Goal: Contribute content: Contribute content

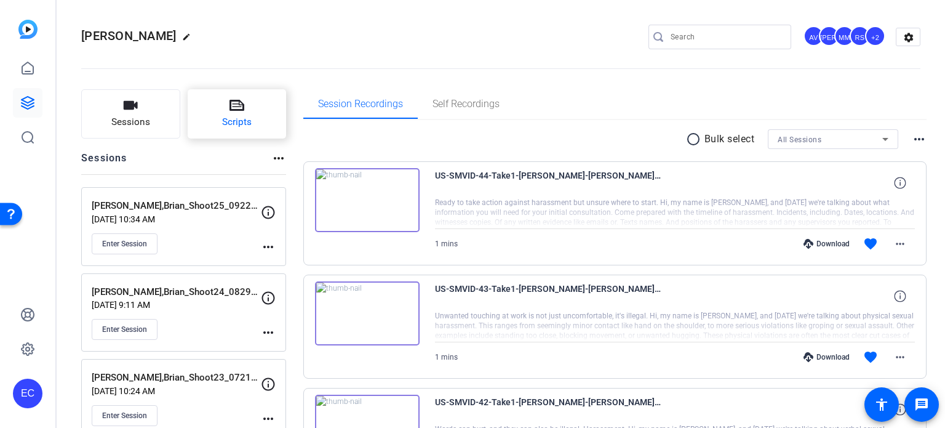
click at [227, 114] on button "Scripts" at bounding box center [237, 113] width 99 height 49
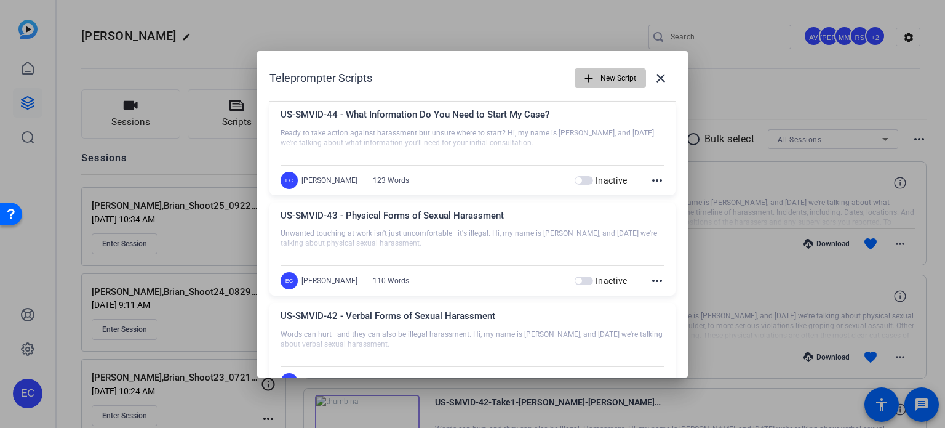
click at [575, 78] on span "button" at bounding box center [610, 78] width 70 height 30
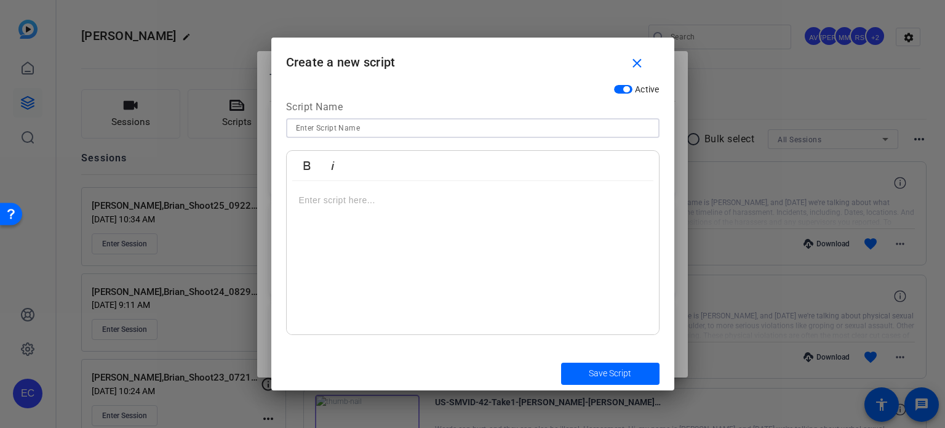
click at [448, 122] on input at bounding box center [473, 128] width 354 height 15
paste input "EMP-META-010 - Is your manager crossing the line?"
type input "EMP-META-010 - Is your manager crossing the line?"
click at [402, 214] on div at bounding box center [473, 258] width 372 height 154
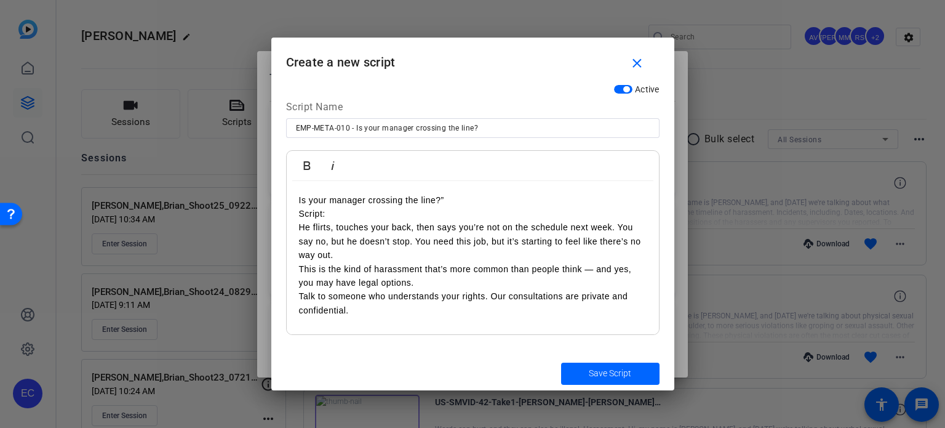
click at [468, 194] on p "Is your manager crossing the line?”" at bounding box center [473, 200] width 348 height 14
drag, startPoint x: 332, startPoint y: 210, endPoint x: 297, endPoint y: 214, distance: 35.3
click at [297, 214] on div "Is your manager crossing the line? Script: He flirts, touches your back, then s…" at bounding box center [473, 258] width 372 height 154
drag, startPoint x: 301, startPoint y: 226, endPoint x: 348, endPoint y: 238, distance: 48.4
click at [301, 226] on p "He flirts, touches your back, then says you’re not on the schedule next week. Y…" at bounding box center [473, 240] width 348 height 41
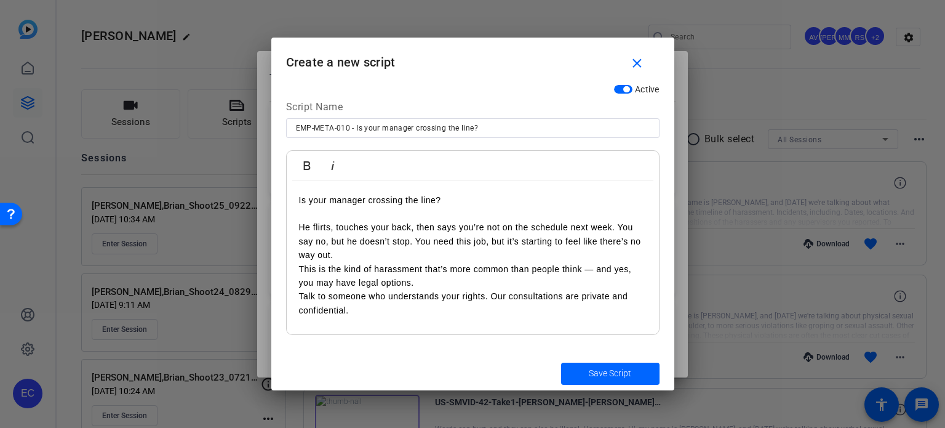
click at [345, 253] on p "He flirts, touches your back, then says you’re not on the schedule next week. Y…" at bounding box center [473, 240] width 348 height 41
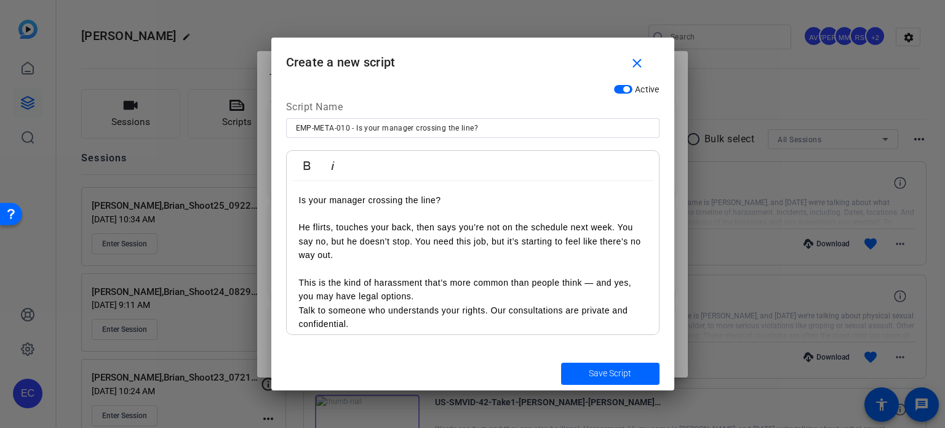
click at [301, 280] on p "This is the kind of harassment that’s more common than people think — and yes, …" at bounding box center [473, 290] width 348 height 28
click at [440, 292] on p "This is the kind of harassment that’s more common than people think — and yes, …" at bounding box center [473, 290] width 348 height 28
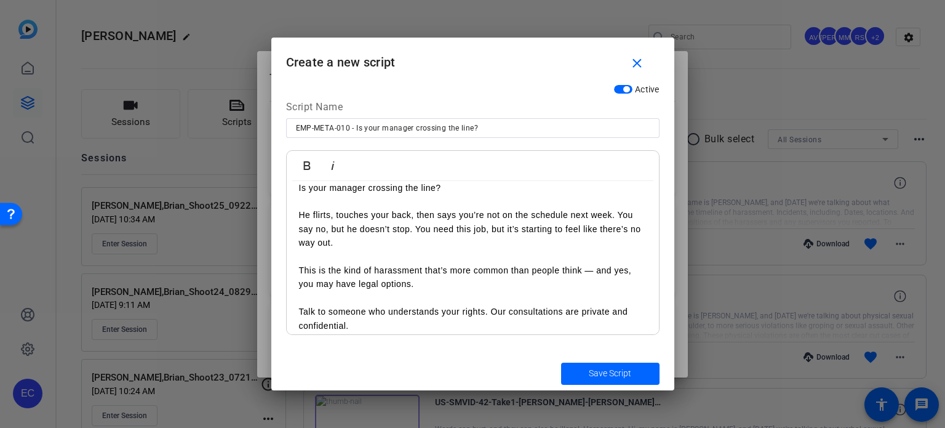
scroll to position [22, 0]
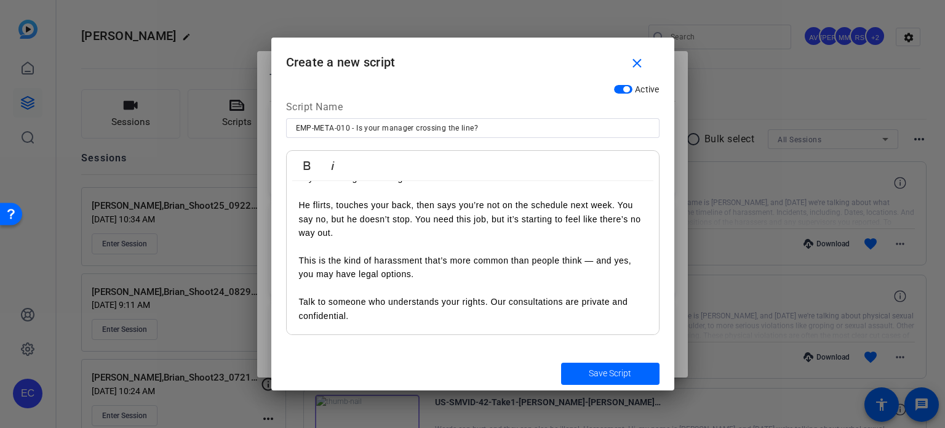
click at [303, 299] on p "Talk to someone who understands your rights. Our consultations are private and …" at bounding box center [473, 309] width 348 height 28
click at [607, 372] on span "Save Script" at bounding box center [610, 373] width 42 height 13
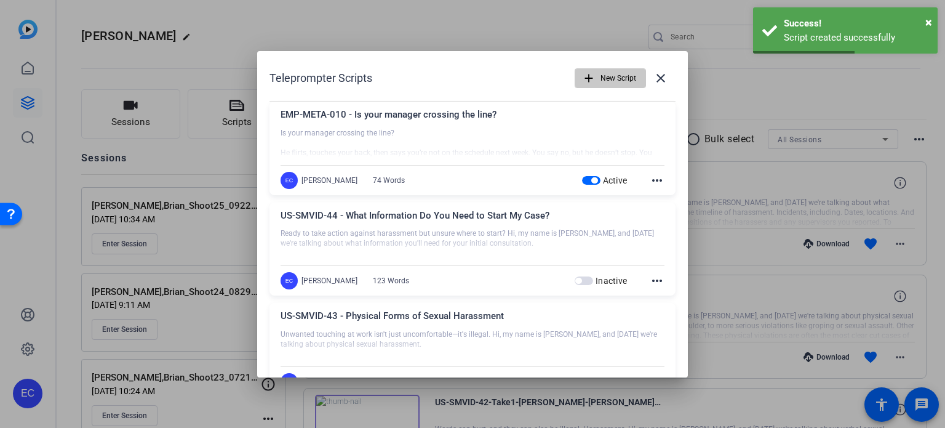
click at [582, 66] on span "button" at bounding box center [610, 78] width 70 height 30
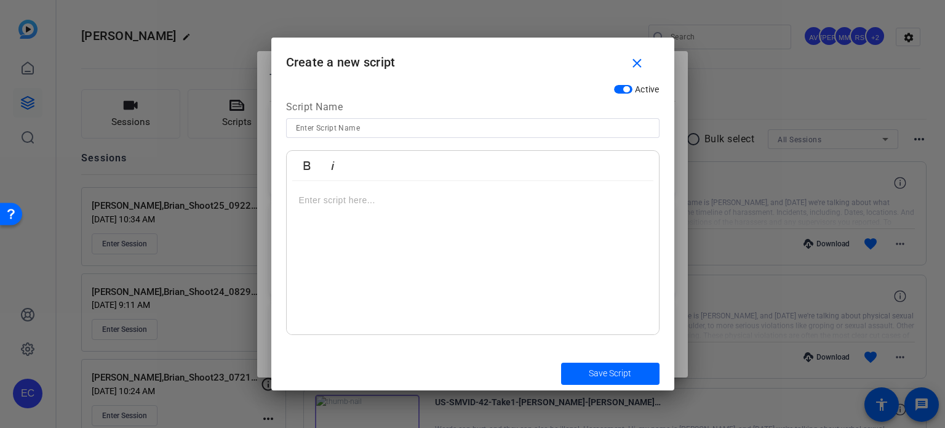
click at [394, 127] on input at bounding box center [473, 128] width 354 height 15
paste input "EMP-META-011 - Being ignored on the schedule?"
type input "EMP-META-011 - Being ignored on the schedule?"
click at [466, 214] on div at bounding box center [473, 258] width 372 height 154
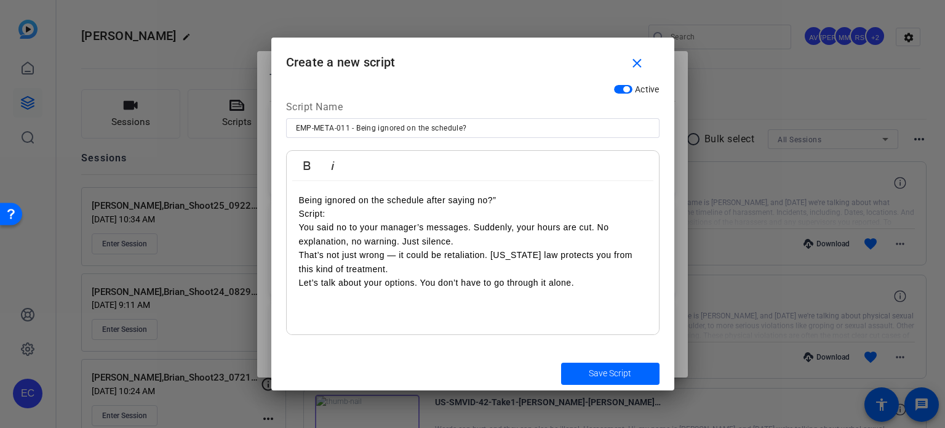
click at [506, 198] on p "Being ignored on the schedule after saying no?”" at bounding box center [473, 200] width 348 height 14
drag, startPoint x: 363, startPoint y: 212, endPoint x: 289, endPoint y: 209, distance: 73.9
click at [289, 209] on div "Being ignored on the schedule after saying no? Script: You said no to your mana…" at bounding box center [473, 258] width 372 height 154
click at [302, 228] on p "You said no to your manager’s messages. Suddenly, your hours are cut. No explan…" at bounding box center [473, 234] width 348 height 28
click at [480, 238] on p "You said no to your manager’s messages. Suddenly, your hours are cut. No explan…" at bounding box center [473, 234] width 348 height 28
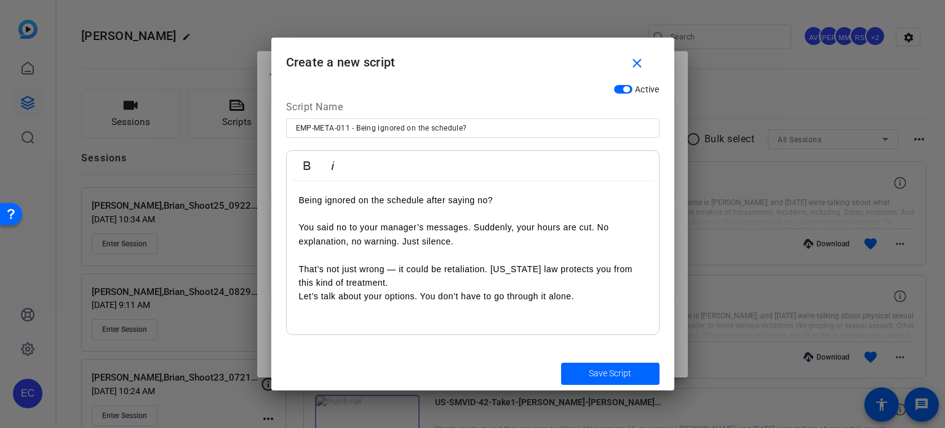
click at [302, 268] on p "That’s not just wrong — it could be retaliation. [US_STATE] law protects you fr…" at bounding box center [473, 276] width 348 height 28
click at [391, 284] on p "That’s not just wrong — it could be retaliation. [US_STATE] law protects you fr…" at bounding box center [473, 276] width 348 height 28
click at [301, 310] on p "Let’s talk about your options. You don’t have to go through it alone." at bounding box center [473, 310] width 348 height 14
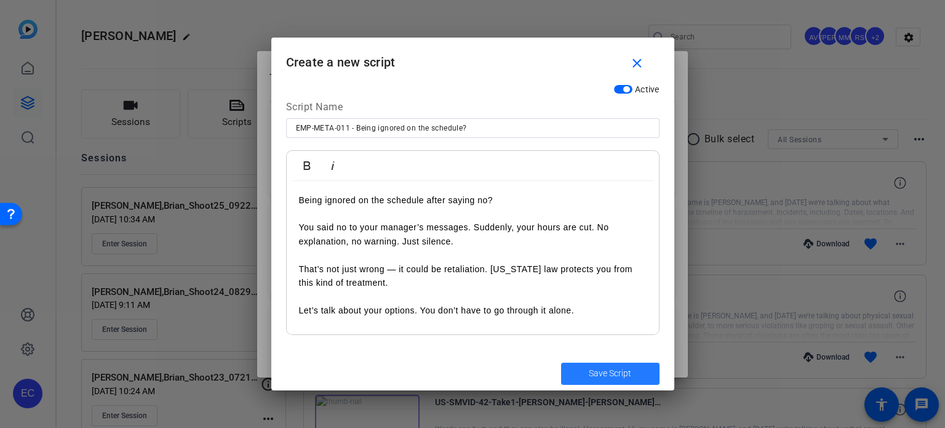
click at [616, 374] on span "Save Script" at bounding box center [610, 373] width 42 height 13
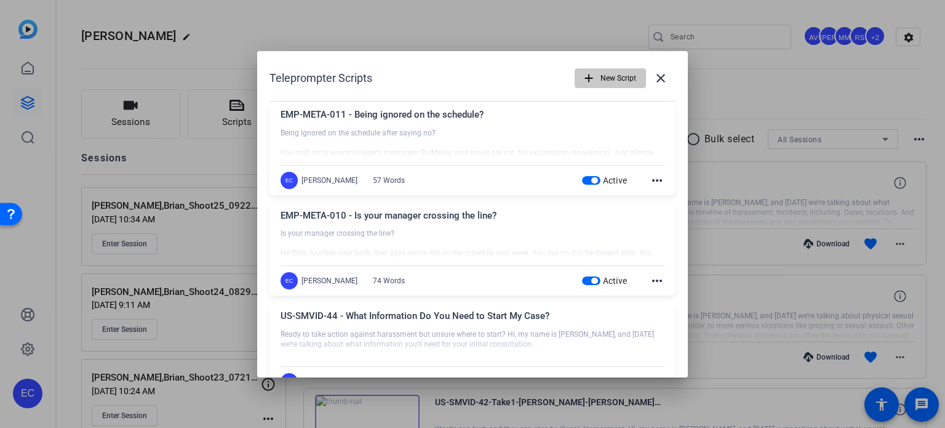
click at [591, 78] on span "button" at bounding box center [610, 78] width 70 height 30
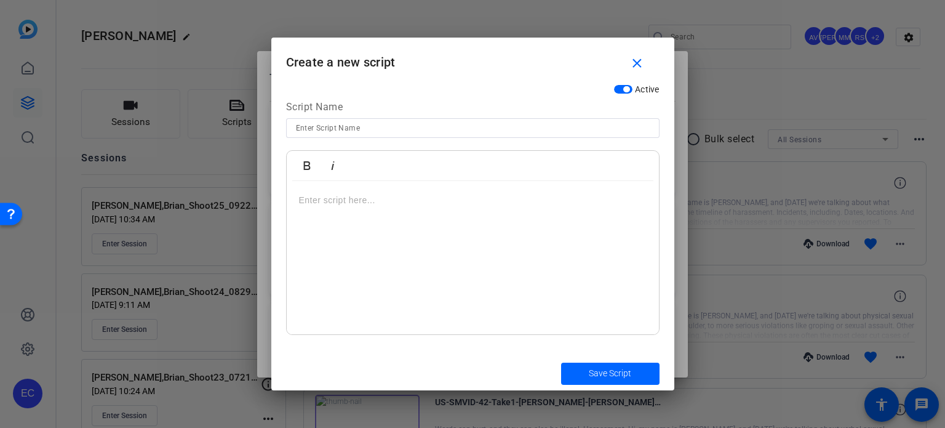
click at [353, 127] on input at bounding box center [473, 128] width 354 height 15
paste input "EMP-META-012 - Afraid no one will believe you?"
type input "EMP-META-012 - Afraid no one will believe you?"
click at [473, 208] on div at bounding box center [473, 258] width 372 height 154
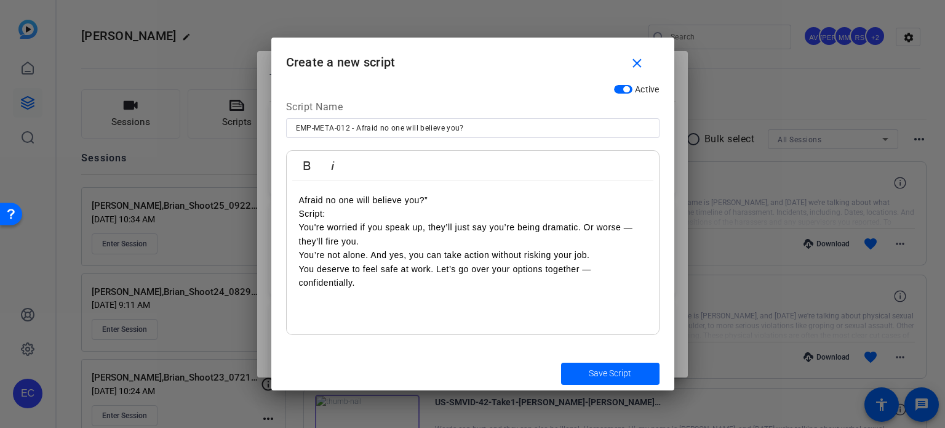
click at [475, 200] on p "Afraid no one will believe you?”" at bounding box center [473, 200] width 348 height 14
drag, startPoint x: 360, startPoint y: 215, endPoint x: 290, endPoint y: 206, distance: 70.1
click at [290, 206] on div "Afraid no one will believe you? Script: You're worried if you speak up, they’ll…" at bounding box center [473, 258] width 372 height 154
click at [326, 217] on p "Script:" at bounding box center [473, 214] width 348 height 14
drag, startPoint x: 323, startPoint y: 213, endPoint x: 297, endPoint y: 213, distance: 26.5
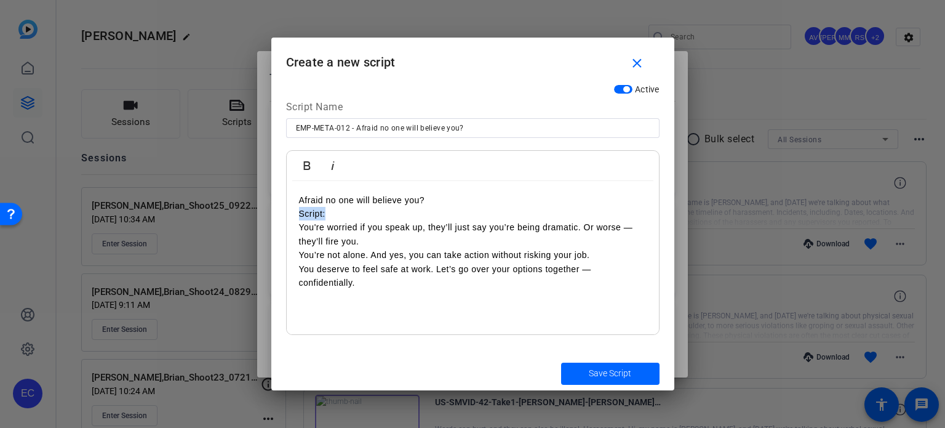
click at [297, 213] on div "Afraid no one will believe you? Script: You're worried if you speak up, they’ll…" at bounding box center [473, 258] width 372 height 154
click at [302, 228] on p "You're worried if you speak up, they’ll just say you’re being dramatic. Or wors…" at bounding box center [473, 234] width 348 height 28
click at [408, 241] on p "You're worried if you speak up, they’ll just say you’re being dramatic. Or wors…" at bounding box center [473, 234] width 348 height 28
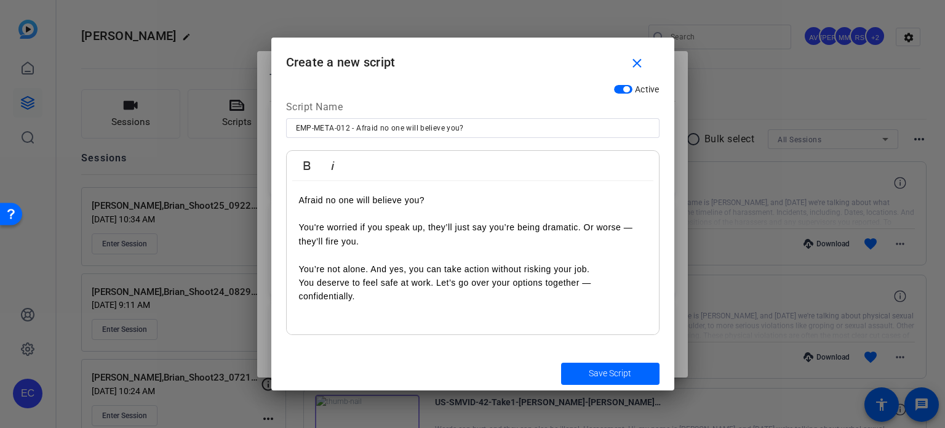
click at [303, 268] on p "You’re not alone. And yes, you can take action without risking your job." at bounding box center [473, 269] width 348 height 14
click at [302, 284] on p "You deserve to feel safe at work. Let’s go over your options together — confide…" at bounding box center [473, 290] width 348 height 28
click at [589, 371] on span "Save Script" at bounding box center [610, 373] width 42 height 13
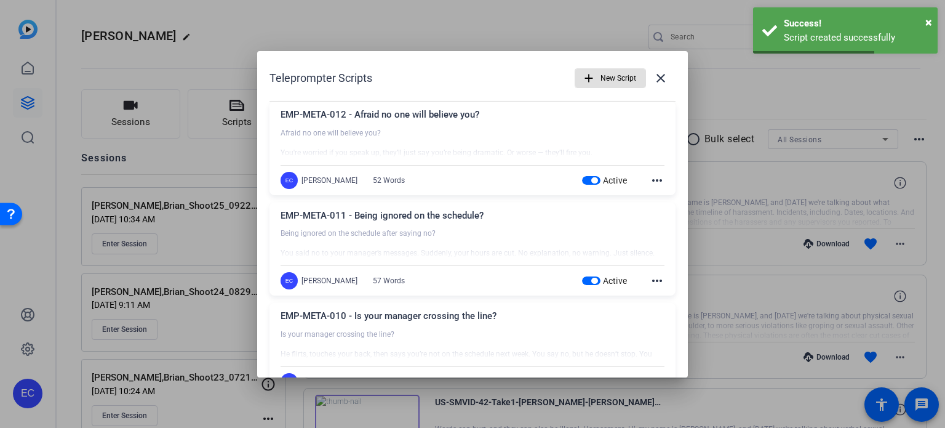
click at [585, 73] on mat-icon "add" at bounding box center [589, 78] width 14 height 14
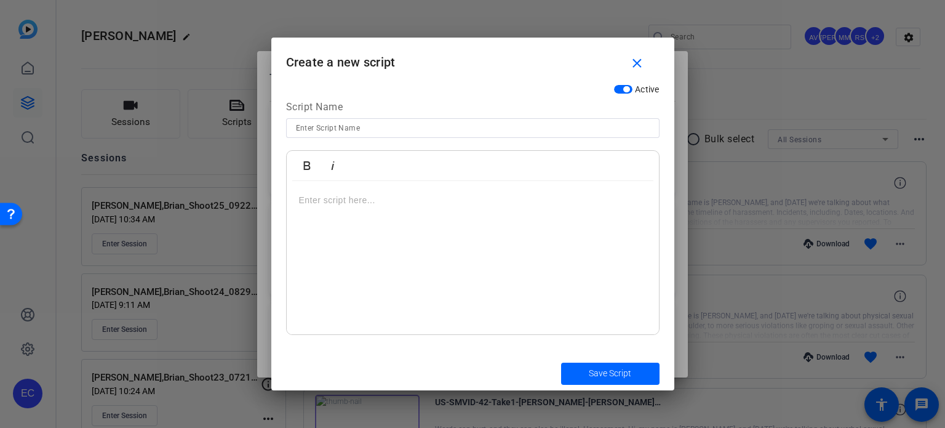
click at [345, 130] on input at bounding box center [473, 128] width 354 height 15
paste input "EMP-META-013 - Unwanted texts from your boss?"
type input "EMP-META-013 - Unwanted texts from your boss?"
click at [396, 236] on div at bounding box center [473, 258] width 372 height 154
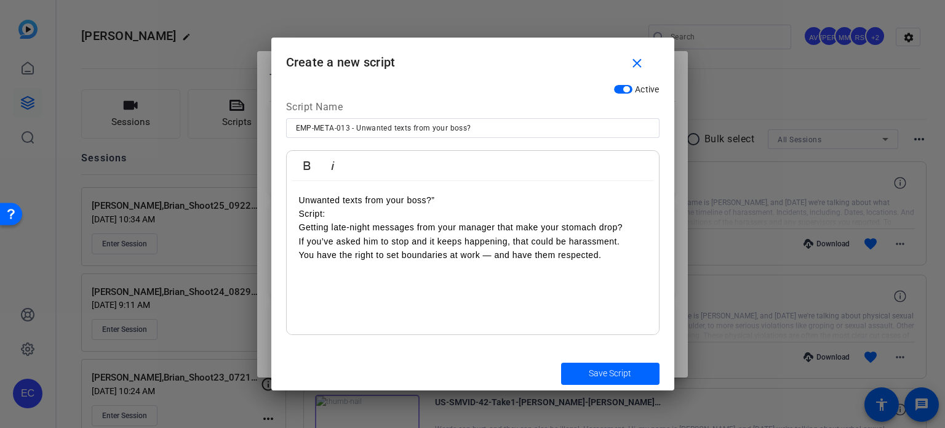
click at [453, 196] on p "Unwanted texts from your boss?”" at bounding box center [473, 200] width 348 height 14
drag, startPoint x: 329, startPoint y: 214, endPoint x: 290, endPoint y: 209, distance: 39.1
click at [290, 209] on div "Unwanted texts from your boss? Script: Getting late-night messages from your ma…" at bounding box center [473, 258] width 372 height 154
drag, startPoint x: 299, startPoint y: 222, endPoint x: 310, endPoint y: 228, distance: 12.7
click at [303, 225] on p "Getting late-night messages from your manager that make your stomach drop?" at bounding box center [473, 227] width 348 height 14
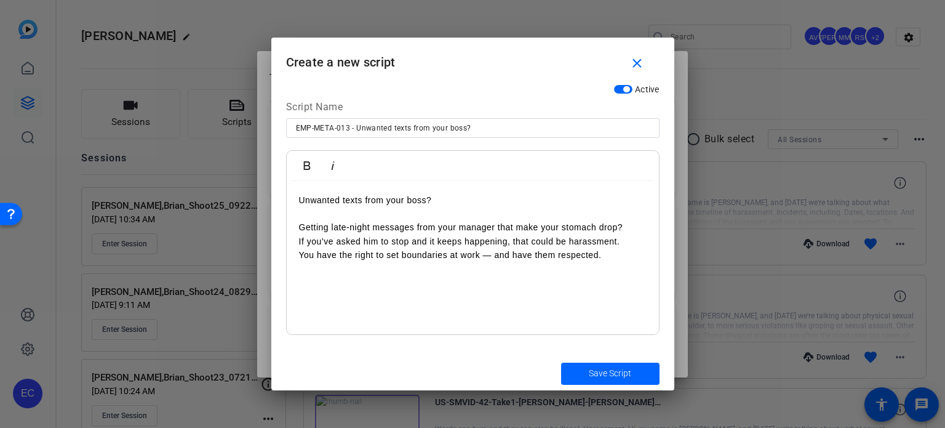
click at [627, 223] on p "Getting late-night messages from your manager that make your stomach drop?" at bounding box center [473, 227] width 348 height 14
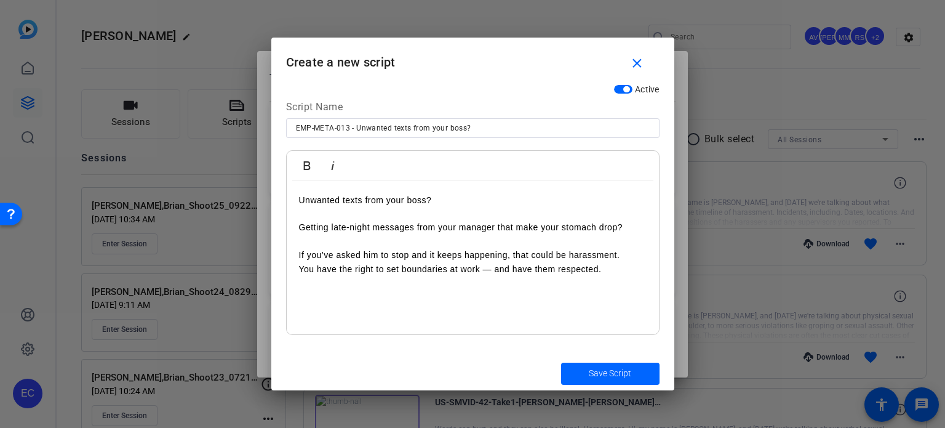
click at [300, 256] on p "If you’ve asked him to stop and it keeps happening, that could be harassment." at bounding box center [473, 255] width 348 height 14
click at [302, 268] on p "You have the right to set boundaries at work — and have them respected." at bounding box center [473, 269] width 348 height 14
click at [596, 378] on span "Save Script" at bounding box center [610, 373] width 42 height 13
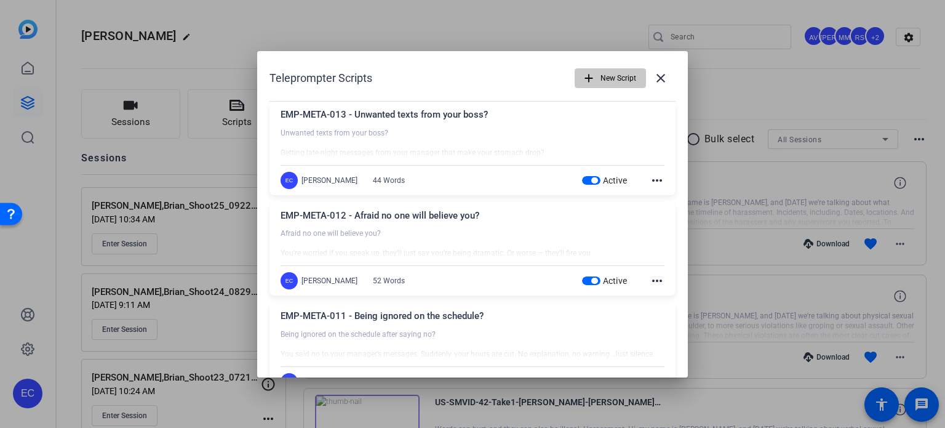
click at [608, 73] on span "New Script" at bounding box center [619, 77] width 36 height 23
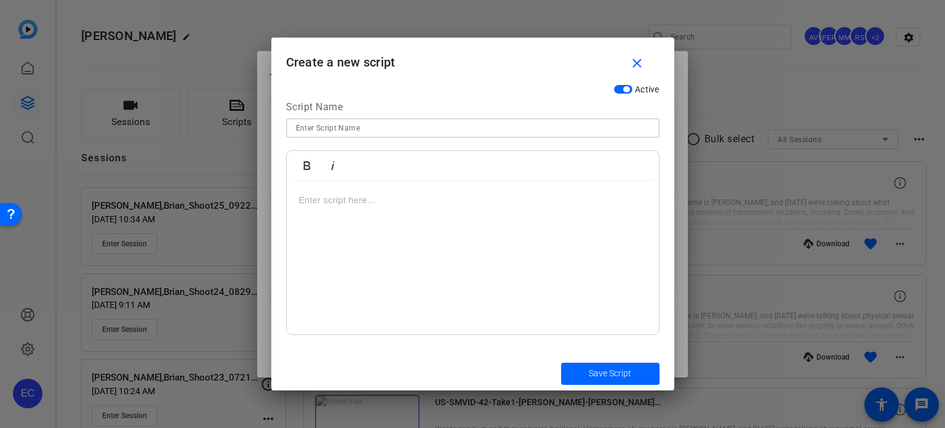
click at [470, 124] on input at bounding box center [473, 128] width 354 height 15
paste input "US-SMVID-45 - Filing with DFEH or EEOC: First Steps to a Lawsuit"
type input "US-SMVID-45 - Filing with DFEH or EEOC: First Steps to a Lawsuit"
click at [420, 224] on div at bounding box center [473, 258] width 372 height 154
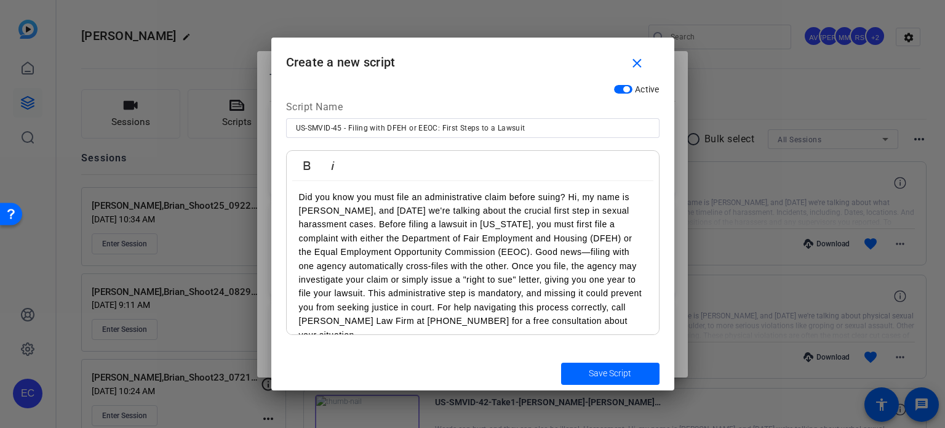
scroll to position [0, 0]
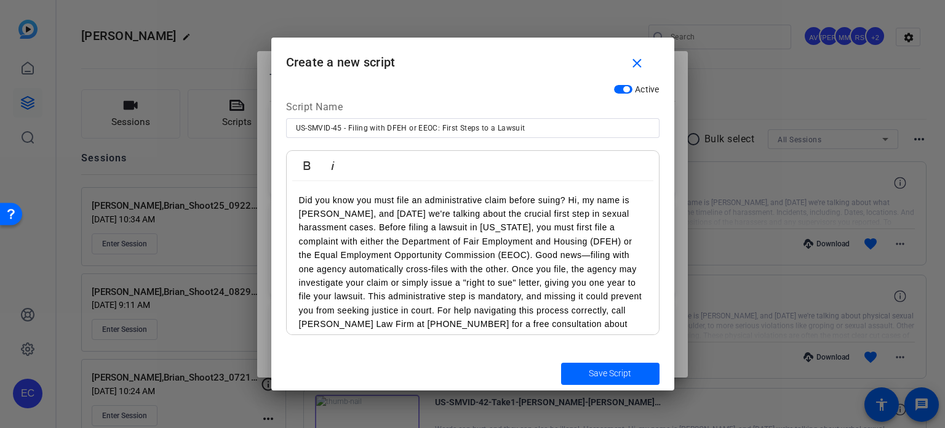
click at [569, 199] on p "Did you know you must file an administrative claim before suing? Hi, my name is…" at bounding box center [473, 268] width 348 height 151
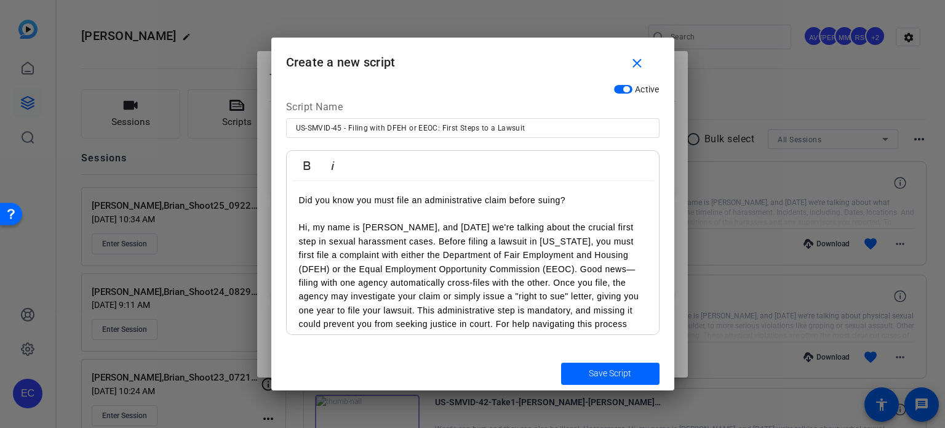
click at [378, 239] on p "Hi, my name is [PERSON_NAME], and [DATE] we're talking about the crucial first …" at bounding box center [473, 289] width 348 height 138
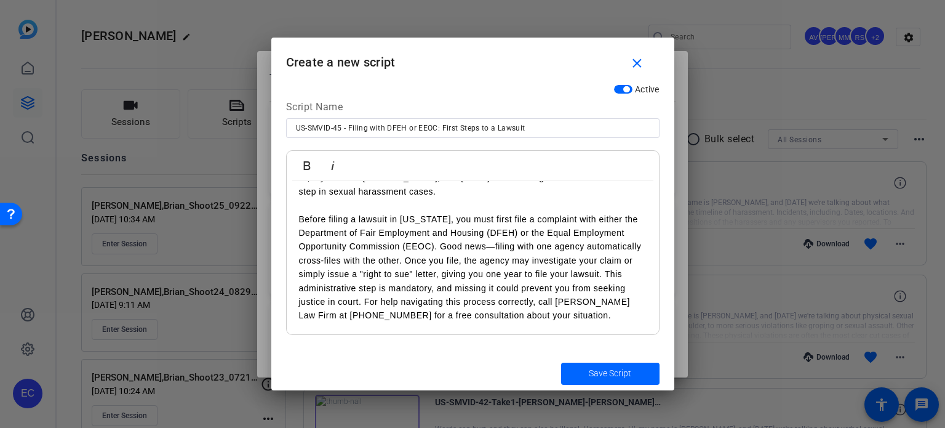
scroll to position [63, 0]
click at [462, 242] on p "Before filing a lawsuit in [US_STATE], you must first file a complaint with eit…" at bounding box center [473, 267] width 348 height 110
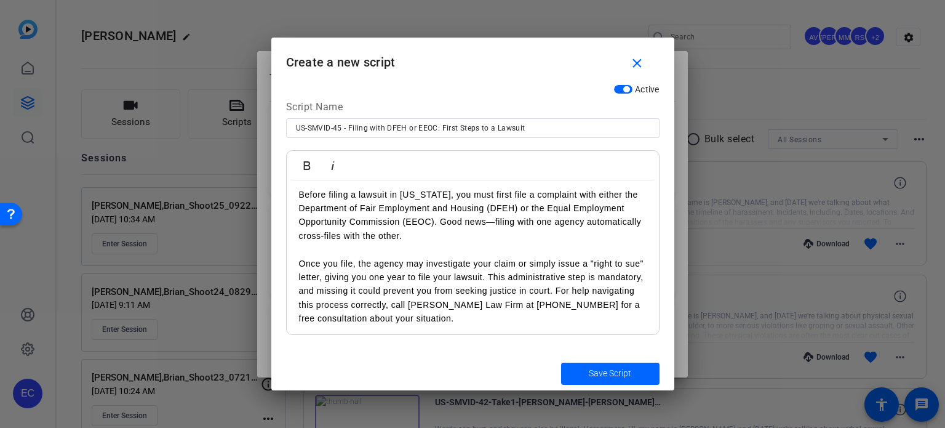
scroll to position [77, 0]
click at [606, 290] on p "Once you file, the agency may investigate your claim or simply issue a "right t…" at bounding box center [473, 288] width 348 height 69
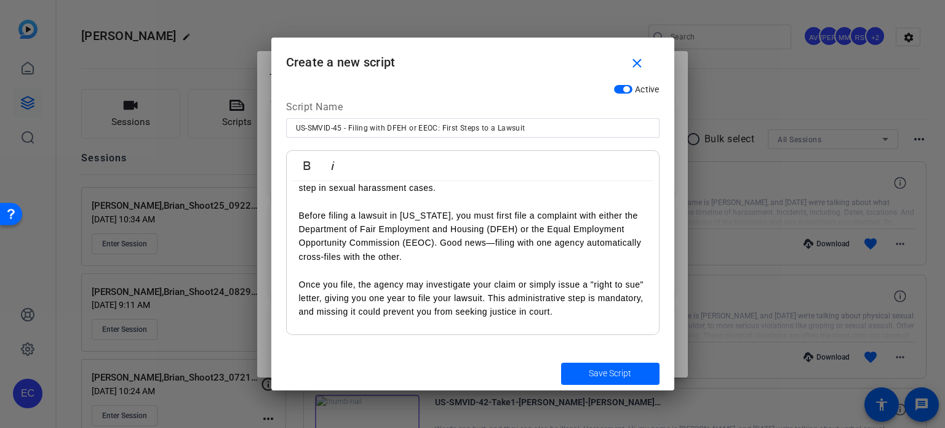
scroll to position [0, 0]
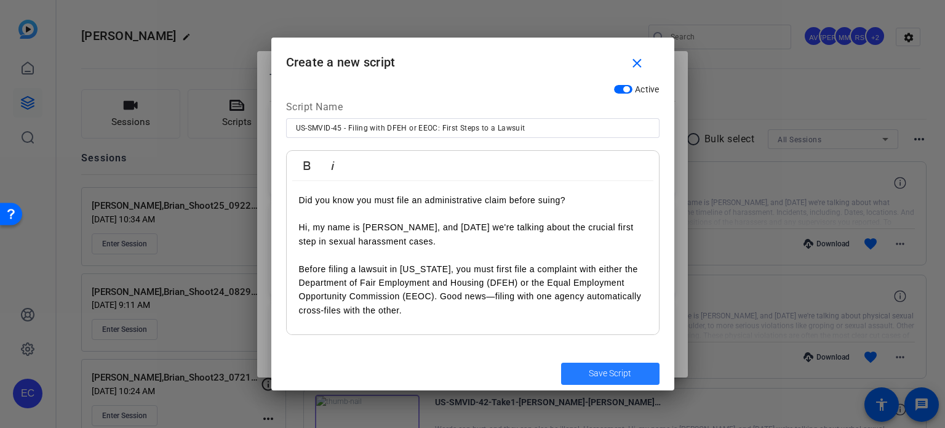
click at [620, 371] on span "Save Script" at bounding box center [610, 373] width 42 height 13
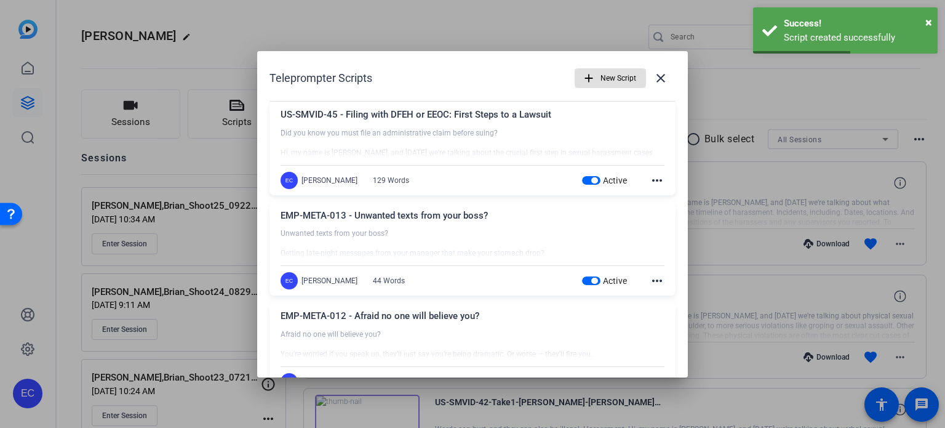
click at [582, 78] on mat-icon "add" at bounding box center [589, 78] width 14 height 14
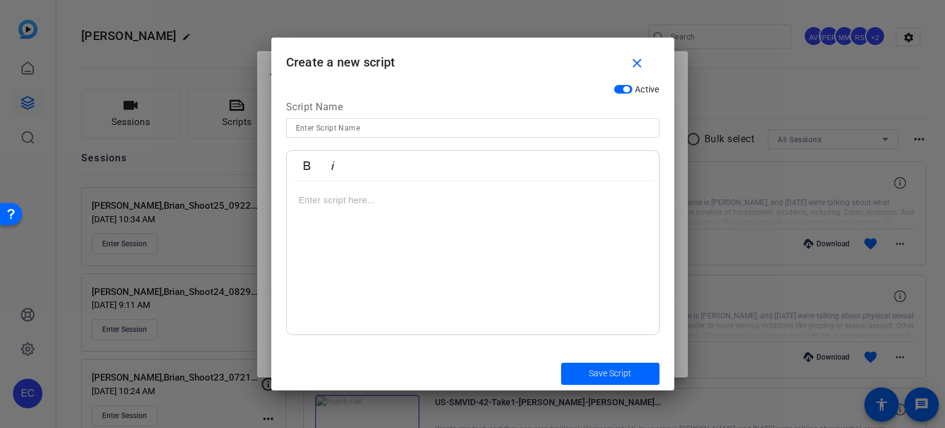
click at [443, 128] on input at bounding box center [473, 128] width 354 height 15
paste input "US-SMVID-46 - Severe vs. Pervasive: Understanding Harassment Standards"
type input "US-SMVID-46 - Severe vs. Pervasive: Understanding Harassment Standards"
click at [440, 191] on div at bounding box center [473, 258] width 372 height 154
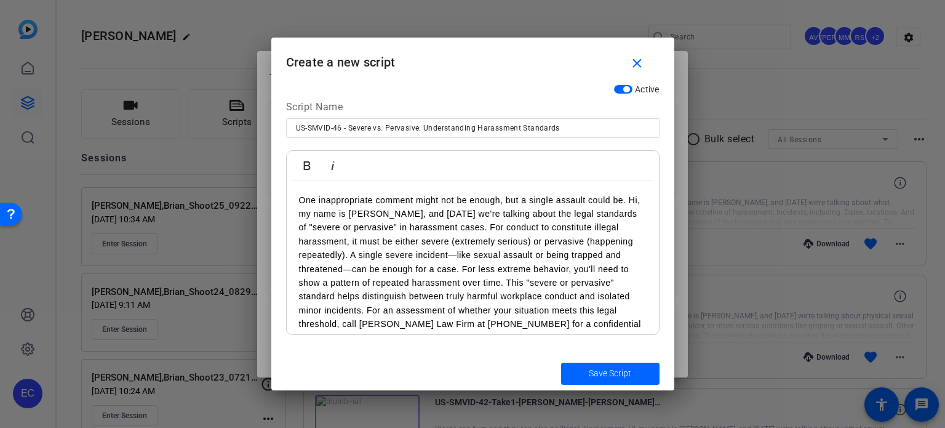
click at [630, 200] on p "One inappropriate comment might not be enough, but a single assault could be. H…" at bounding box center [473, 268] width 348 height 151
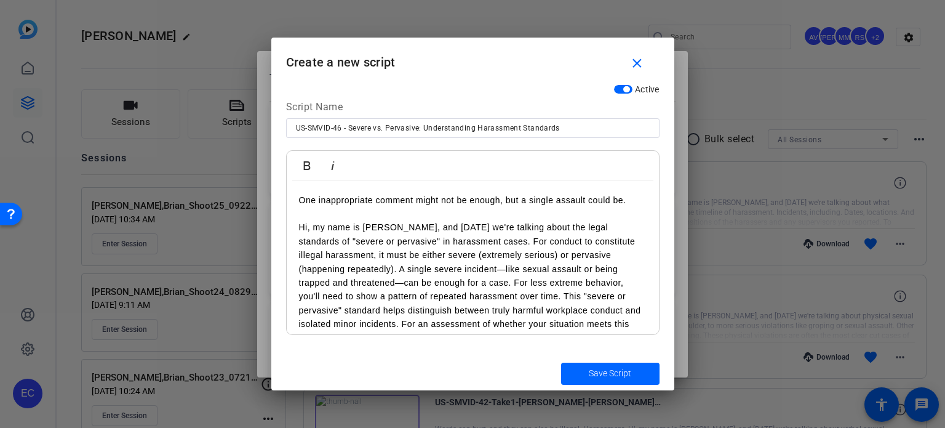
click at [446, 238] on p "Hi, my name is [PERSON_NAME], and [DATE] we're talking about the legal standard…" at bounding box center [473, 289] width 348 height 138
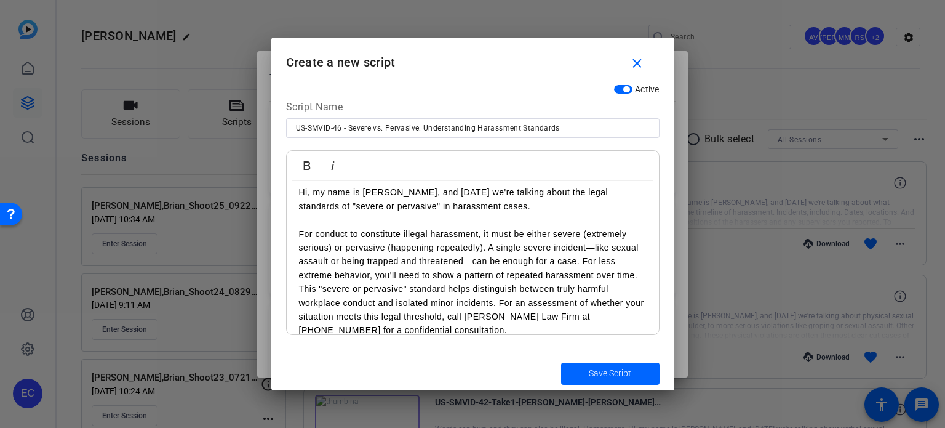
scroll to position [49, 0]
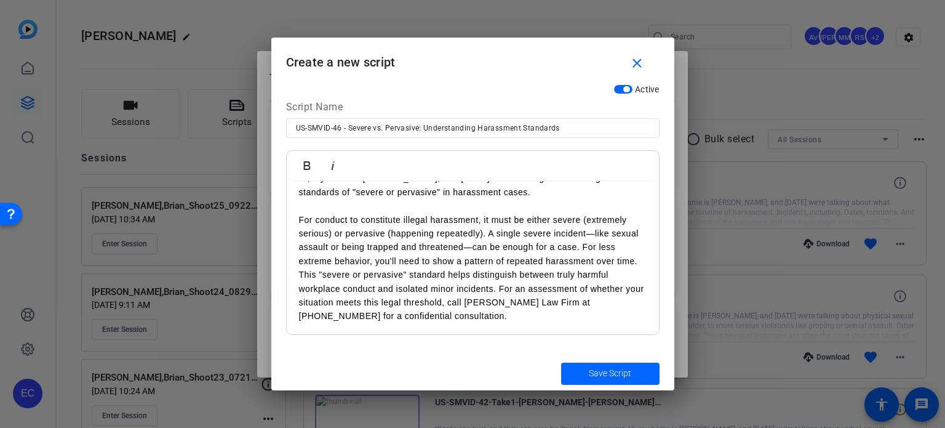
click at [582, 243] on p "For conduct to constitute illegal harassment, it must be either severe (extreme…" at bounding box center [473, 268] width 348 height 110
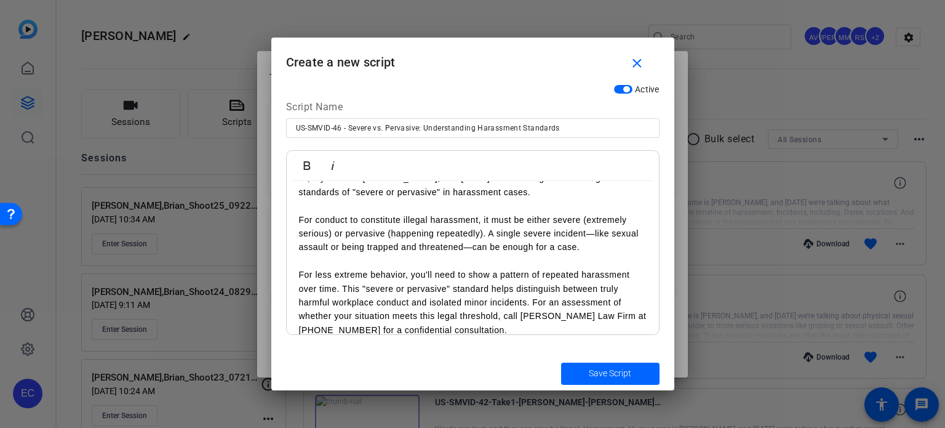
click at [530, 302] on p "For less extreme behavior, you'll need to show a pattern of repeated harassment…" at bounding box center [473, 302] width 348 height 69
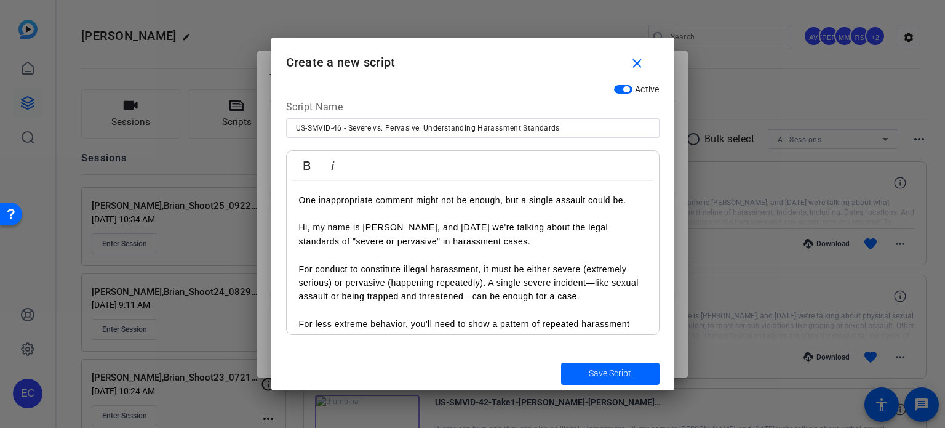
scroll to position [77, 0]
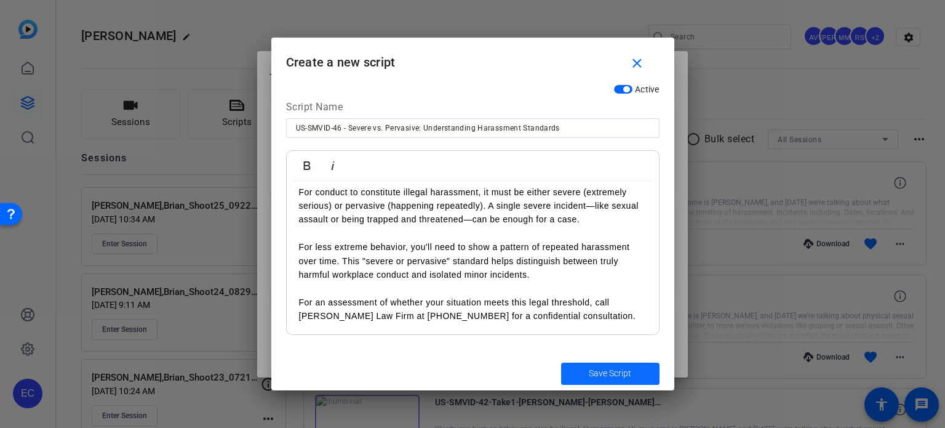
click at [602, 361] on span "submit" at bounding box center [610, 374] width 98 height 30
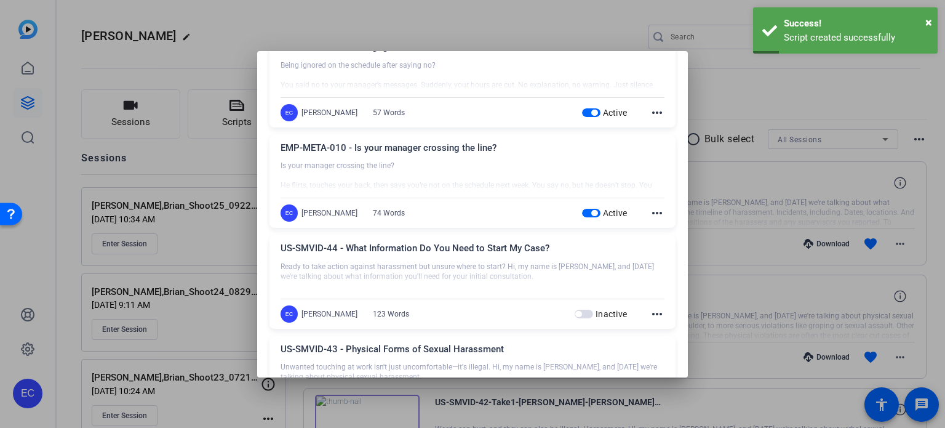
scroll to position [492, 0]
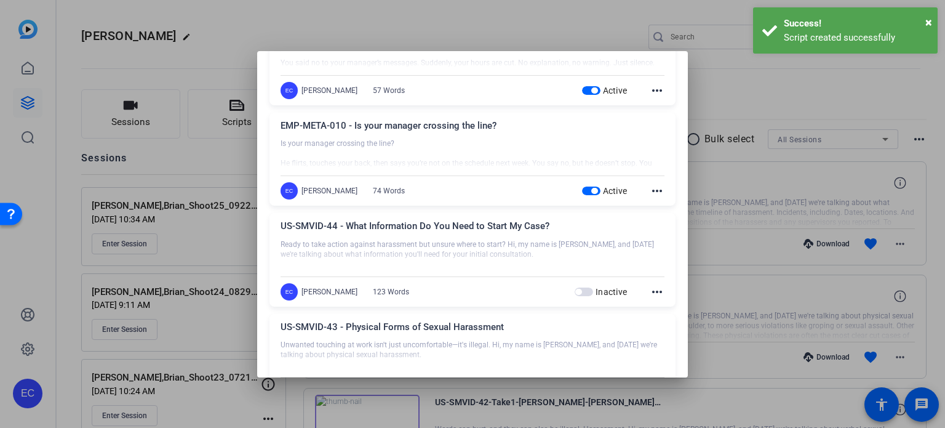
click at [727, 248] on div at bounding box center [472, 214] width 945 height 428
